Goal: Navigation & Orientation: Understand site structure

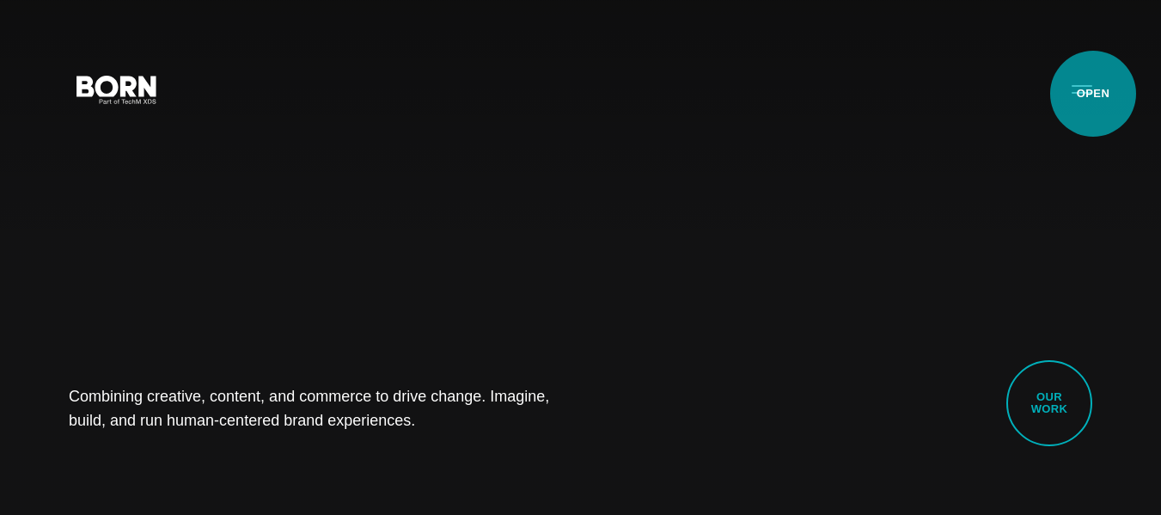
click at [1093, 94] on button "Primary Menu" at bounding box center [1081, 88] width 41 height 36
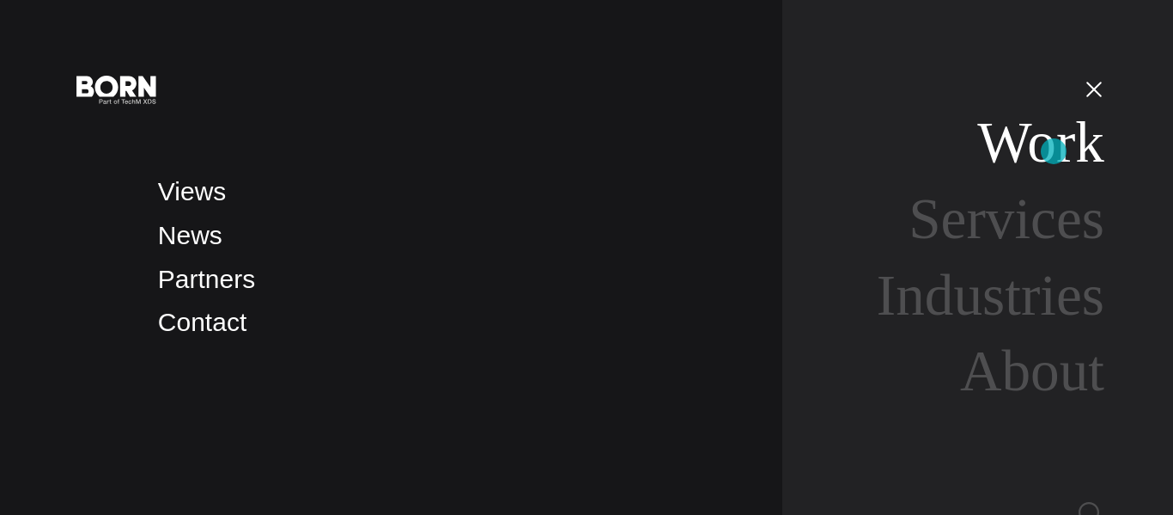
click at [1054, 151] on link "Work" at bounding box center [1041, 142] width 127 height 64
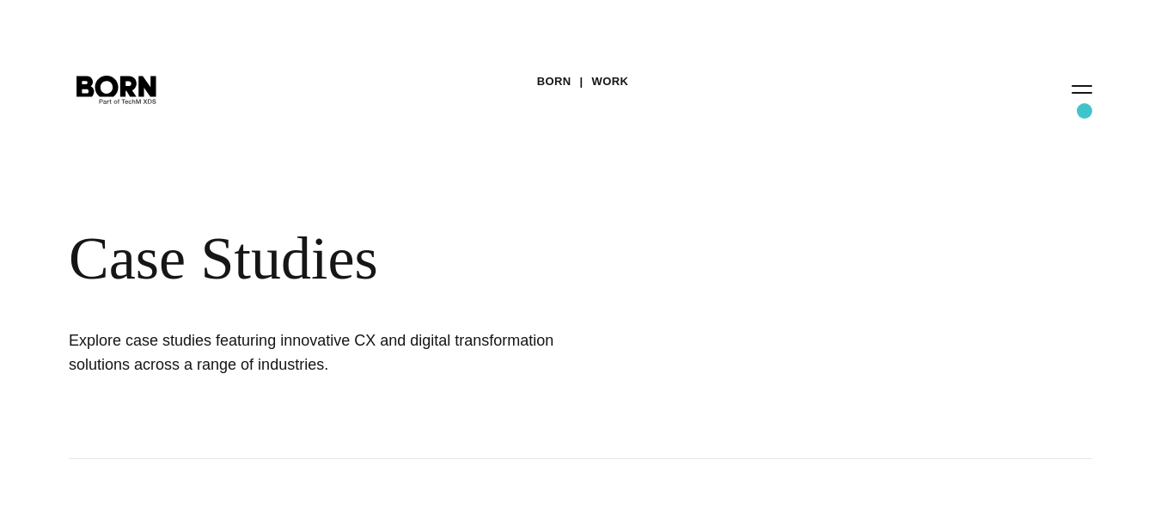
click at [1084, 111] on div "BORN Work Case Studies Explore case studies featuring innovative CX and digital…" at bounding box center [580, 229] width 1161 height 459
click at [1085, 101] on button "Primary Menu" at bounding box center [1081, 88] width 41 height 36
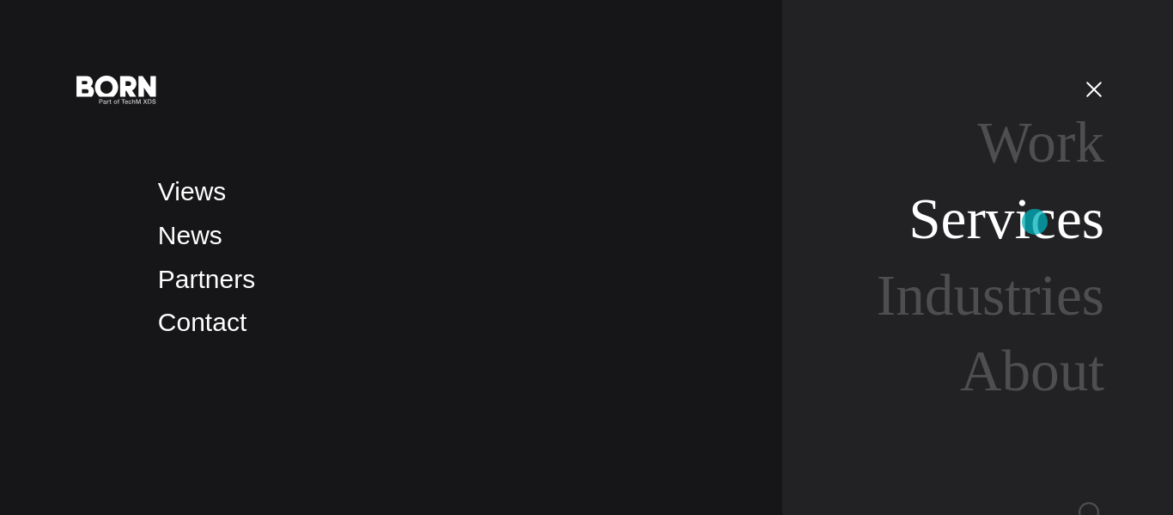
click at [1035, 222] on link "Services" at bounding box center [1007, 218] width 196 height 64
